Goal: Entertainment & Leisure: Browse casually

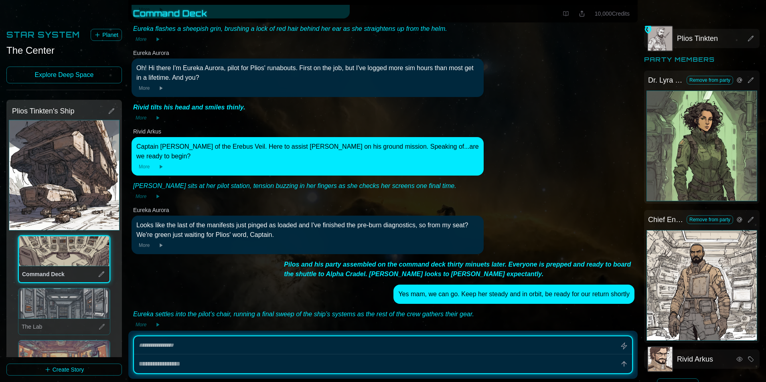
scroll to position [4389, 0]
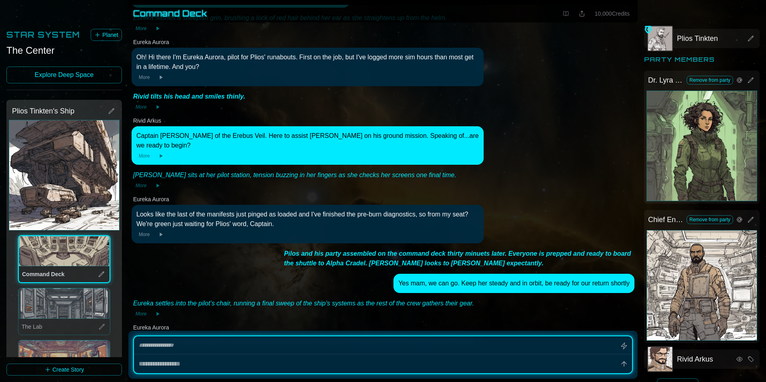
type textarea "*"
click at [565, 14] on icon at bounding box center [566, 13] width 6 height 6
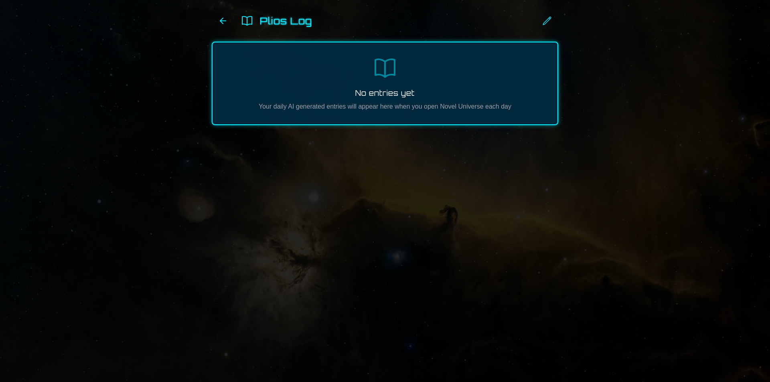
click at [287, 22] on h1 "Plios Log" at bounding box center [286, 20] width 52 height 13
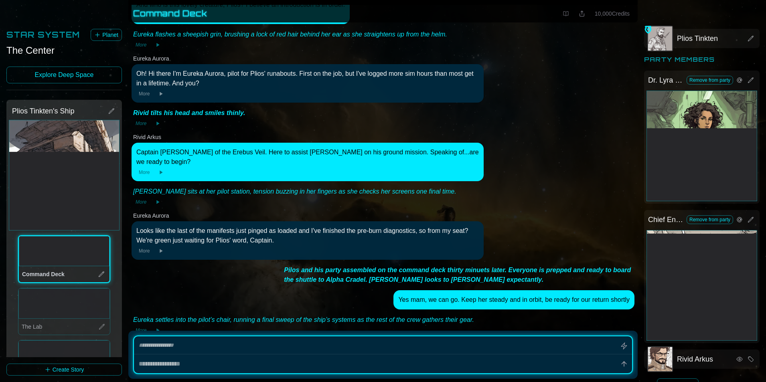
scroll to position [4389, 0]
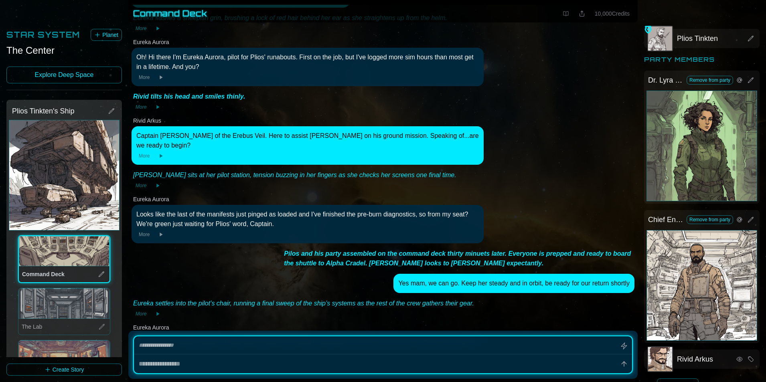
type textarea "*"
drag, startPoint x: 565, startPoint y: 13, endPoint x: 568, endPoint y: 16, distance: 4.3
click at [568, 16] on link at bounding box center [566, 14] width 13 height 10
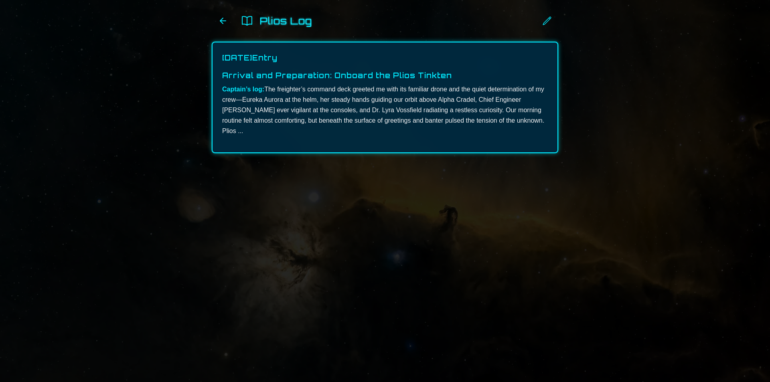
click at [412, 99] on p "Captain’s log: The freighter’s command deck greeted me with its familiar drone …" at bounding box center [385, 110] width 326 height 52
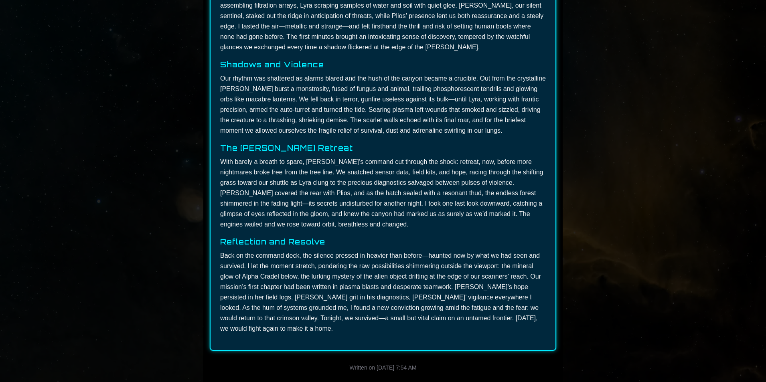
scroll to position [235, 0]
